Goal: Transaction & Acquisition: Purchase product/service

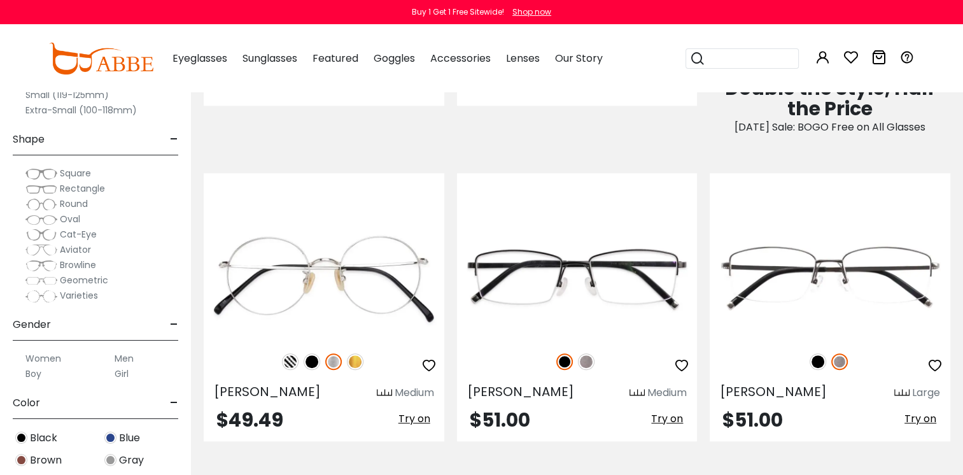
scroll to position [827, 0]
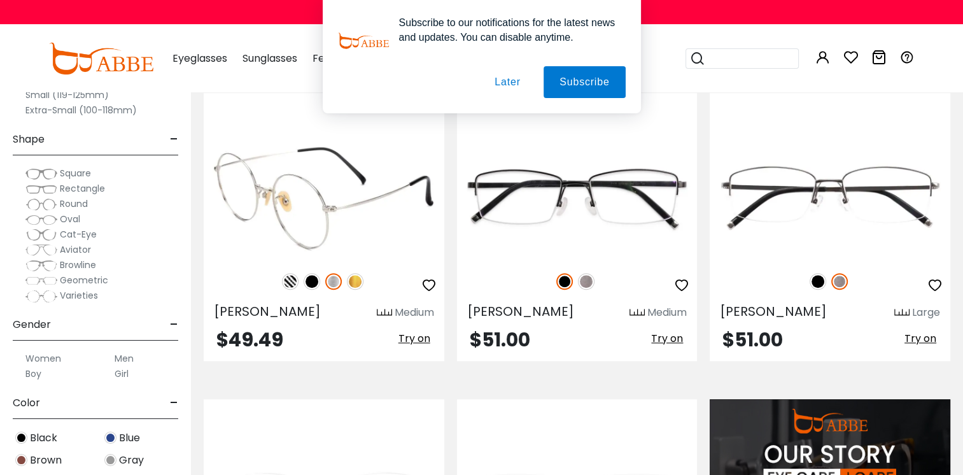
drag, startPoint x: 0, startPoint y: 0, endPoint x: 344, endPoint y: 256, distance: 429.0
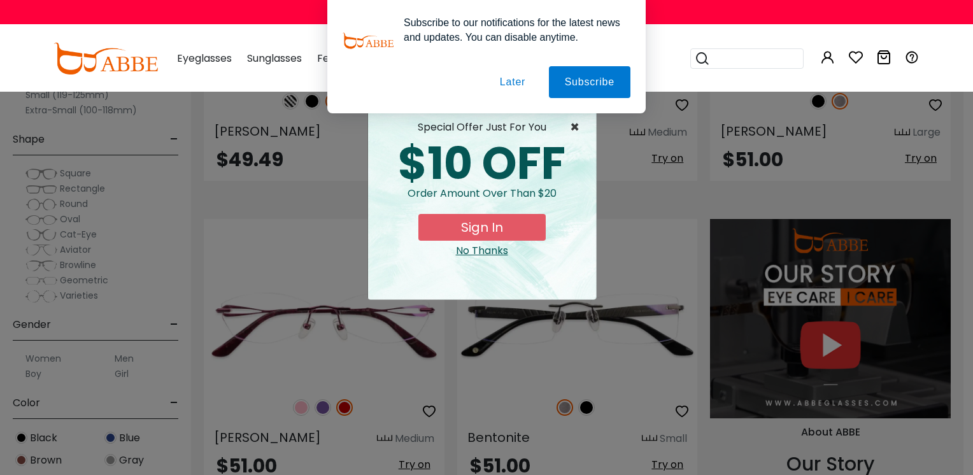
click at [574, 128] on span "×" at bounding box center [578, 127] width 16 height 15
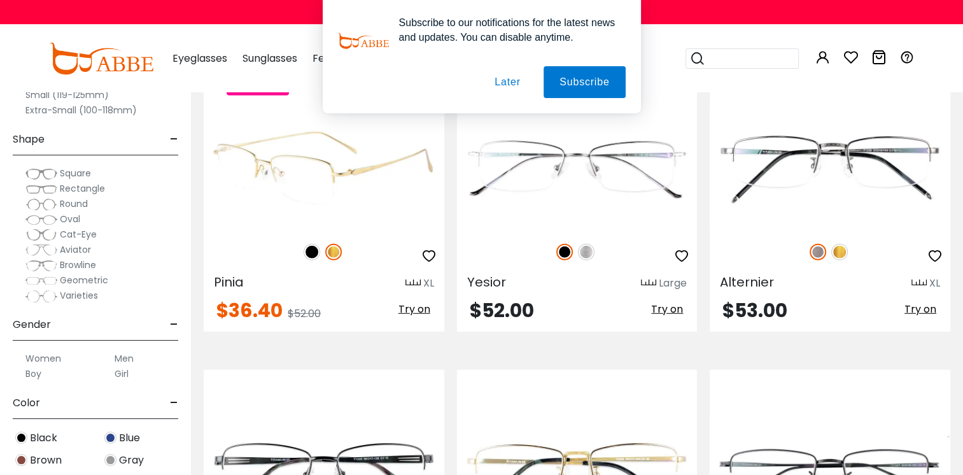
scroll to position [3437, 0]
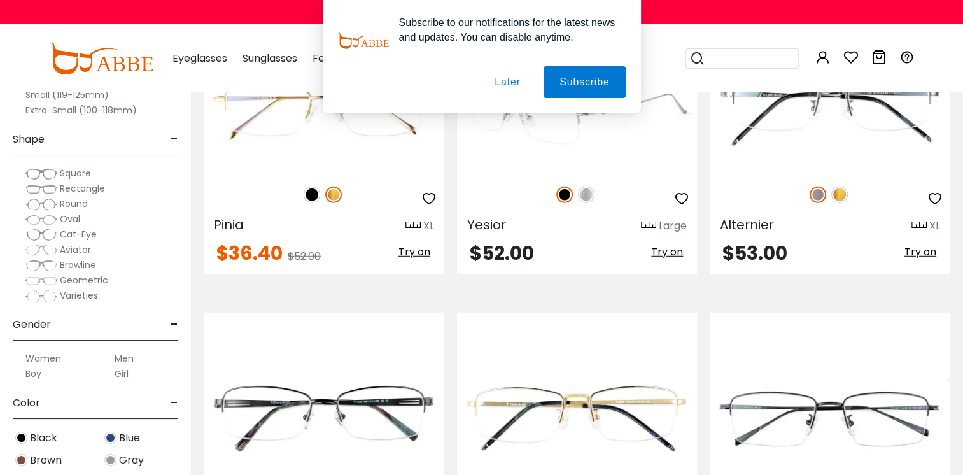
click at [586, 190] on img at bounding box center [586, 194] width 17 height 17
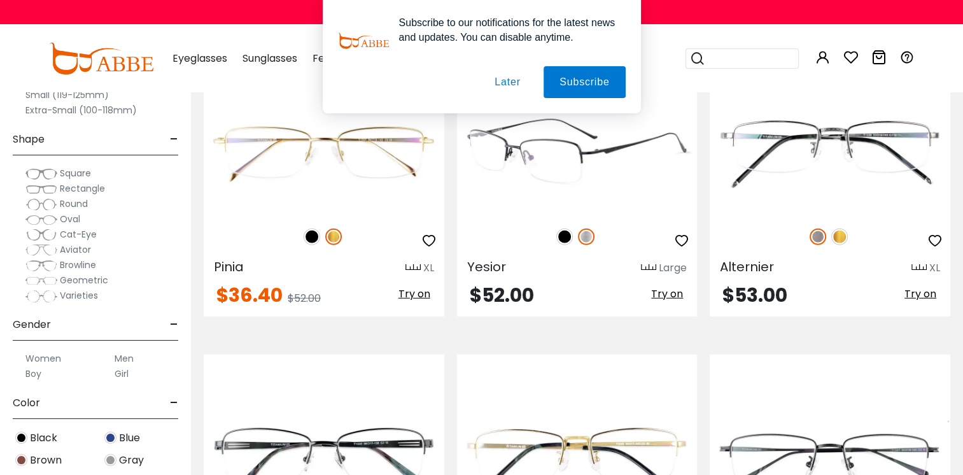
drag, startPoint x: 563, startPoint y: 226, endPoint x: 552, endPoint y: 238, distance: 16.2
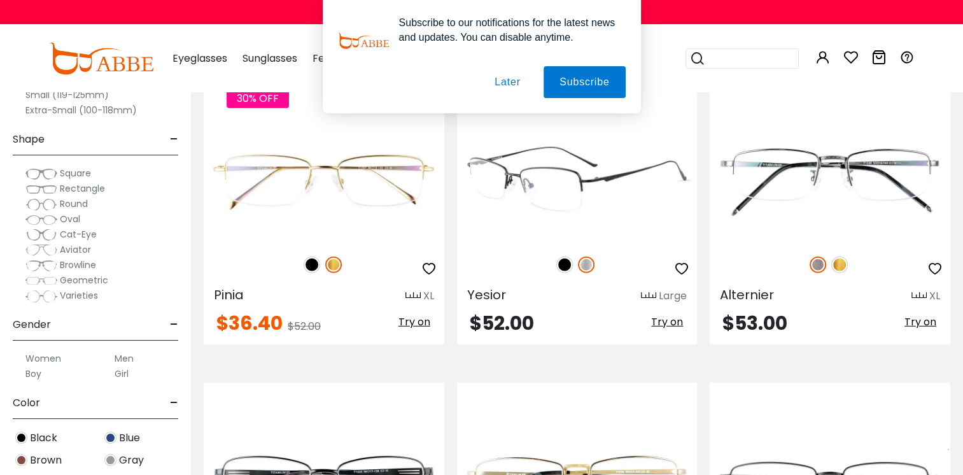
scroll to position [3368, 0]
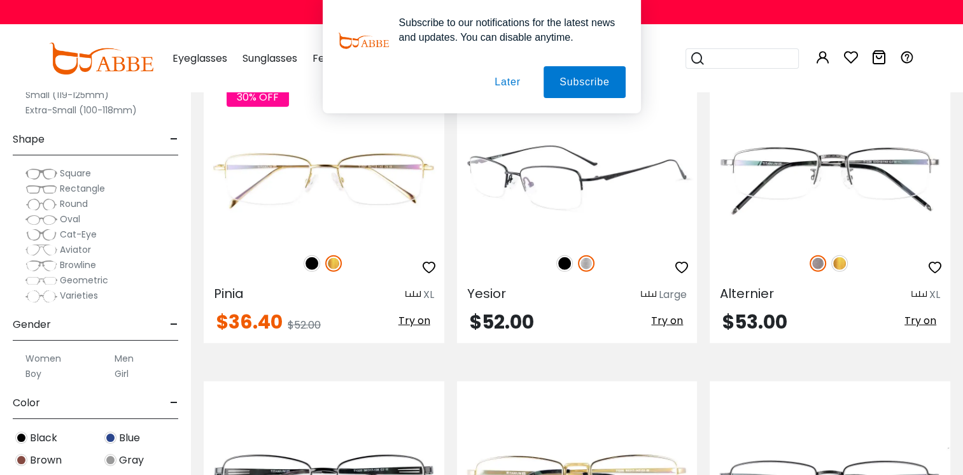
click at [568, 261] on img at bounding box center [564, 263] width 17 height 17
click at [545, 176] on img at bounding box center [577, 181] width 241 height 120
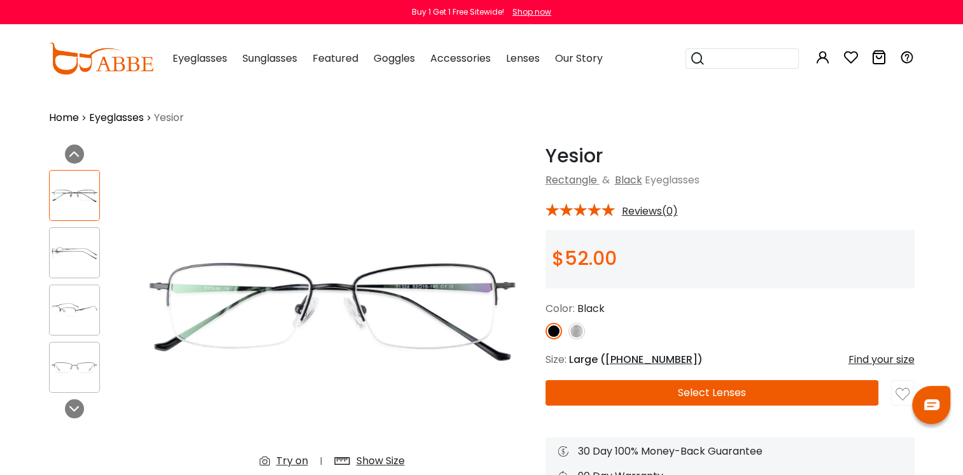
click at [579, 327] on img at bounding box center [576, 331] width 17 height 17
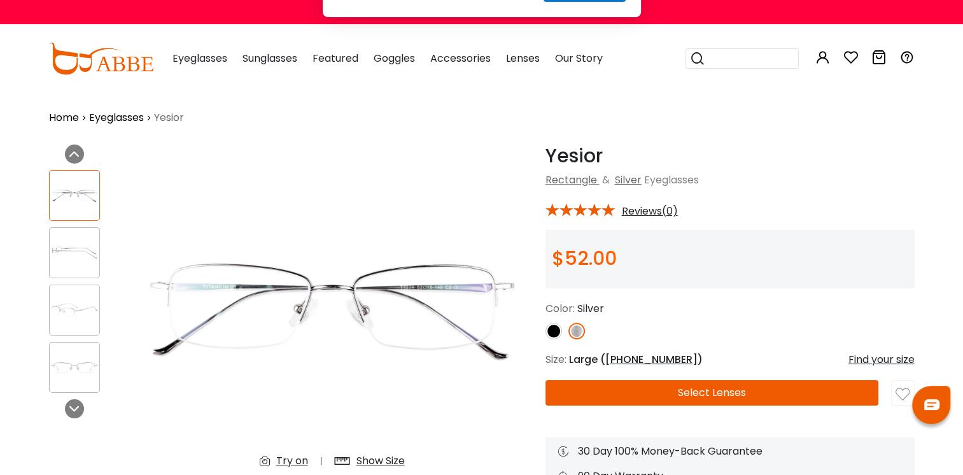
click at [555, 323] on img at bounding box center [553, 331] width 17 height 17
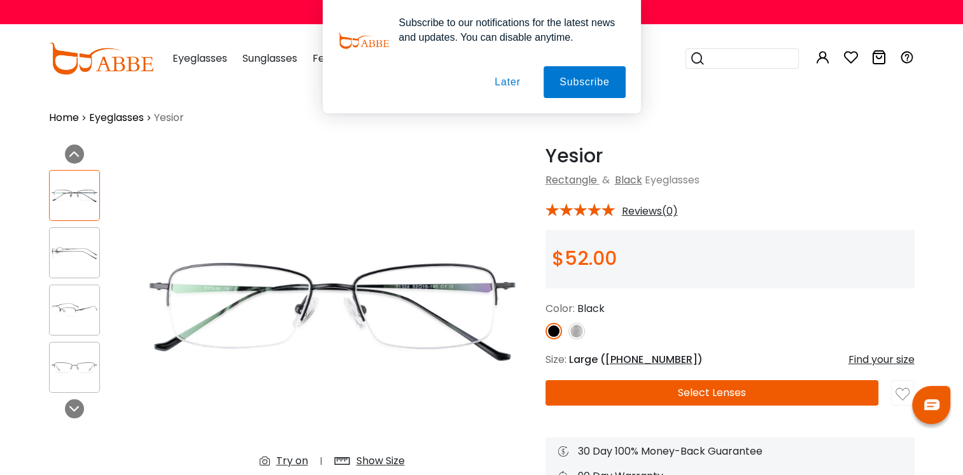
click at [555, 332] on img at bounding box center [553, 331] width 17 height 17
click at [580, 334] on img at bounding box center [576, 331] width 17 height 17
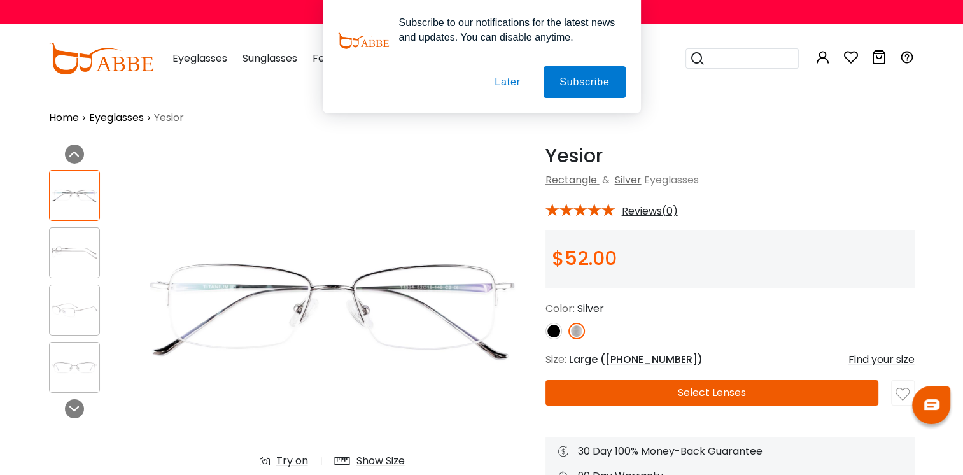
click at [578, 334] on img at bounding box center [576, 331] width 17 height 17
